Goal: Task Accomplishment & Management: Manage account settings

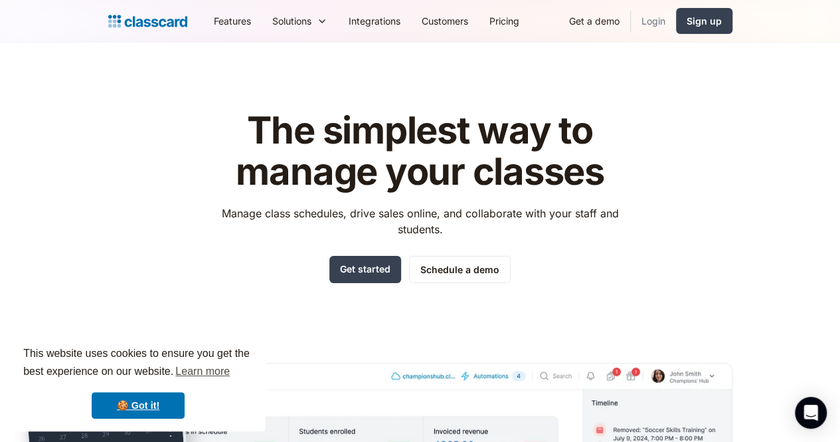
click at [676, 24] on link "Login" at bounding box center [653, 21] width 45 height 30
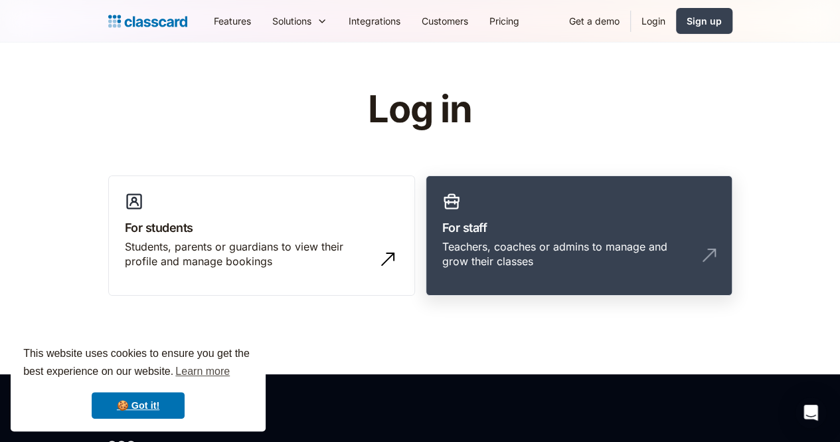
click at [497, 278] on link "For staff Teachers, coaches or admins to manage and grow their classes" at bounding box center [579, 235] width 307 height 121
